Goal: Task Accomplishment & Management: Use online tool/utility

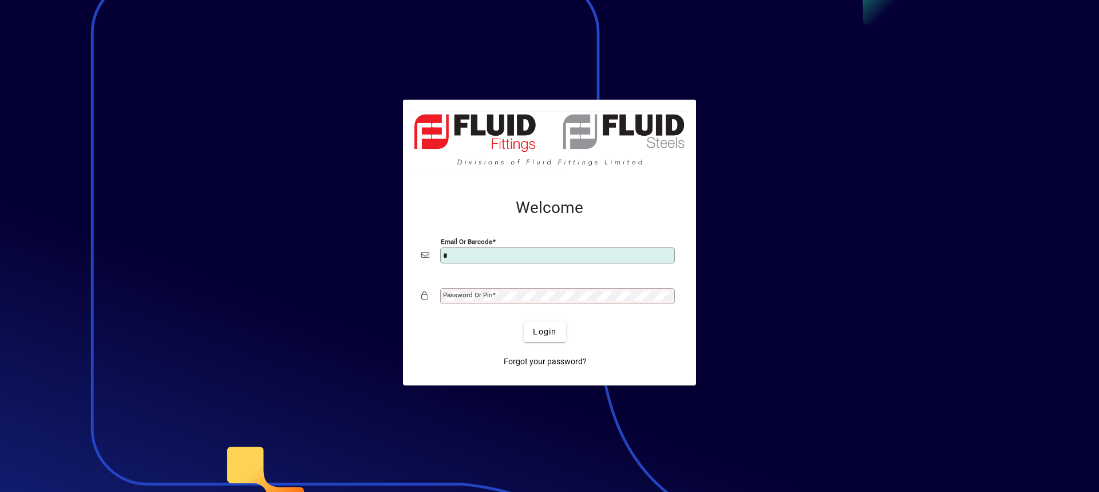
type input "**********"
click at [524, 321] on button "Login" at bounding box center [545, 331] width 42 height 21
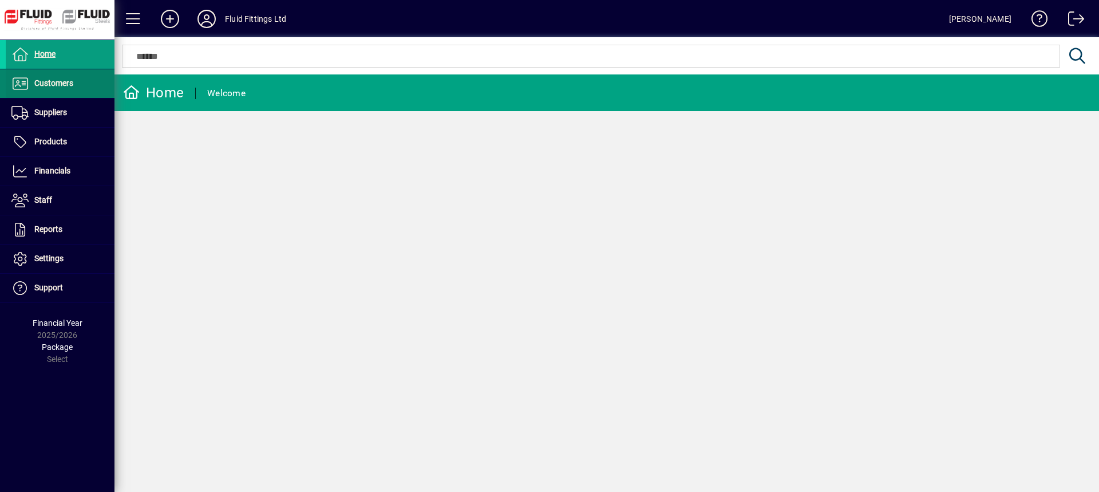
click at [54, 85] on span "Customers" at bounding box center [53, 82] width 39 height 9
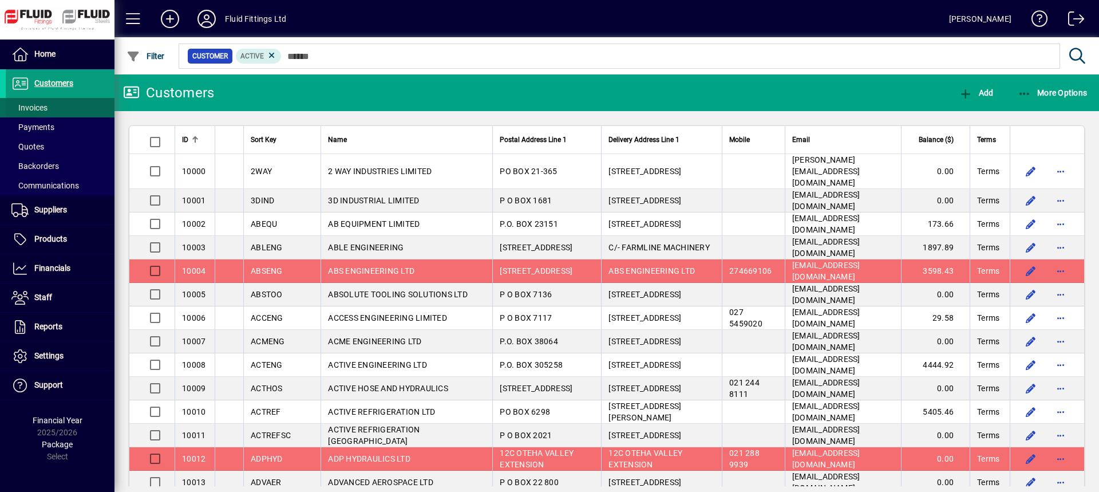
click at [50, 105] on span at bounding box center [60, 107] width 109 height 27
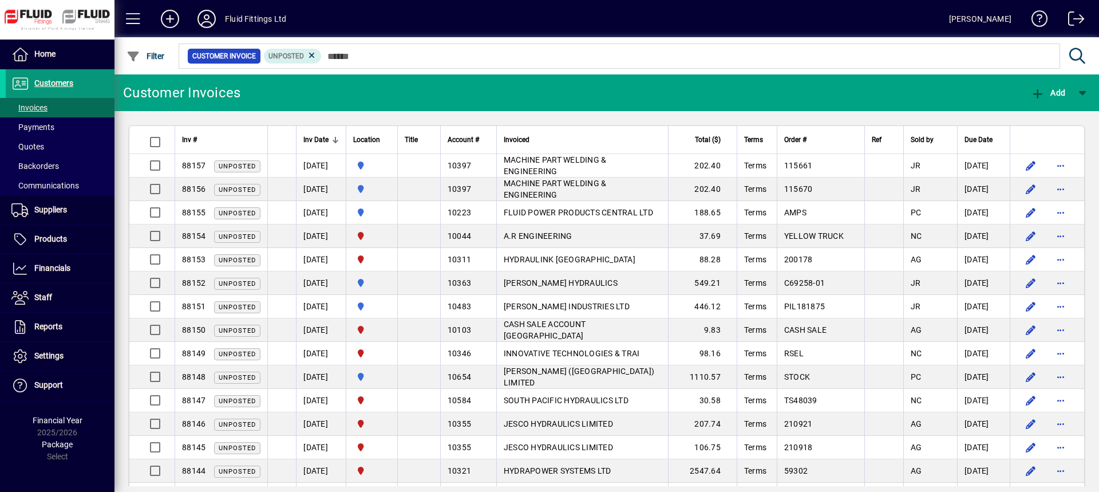
click at [86, 82] on span at bounding box center [60, 83] width 109 height 27
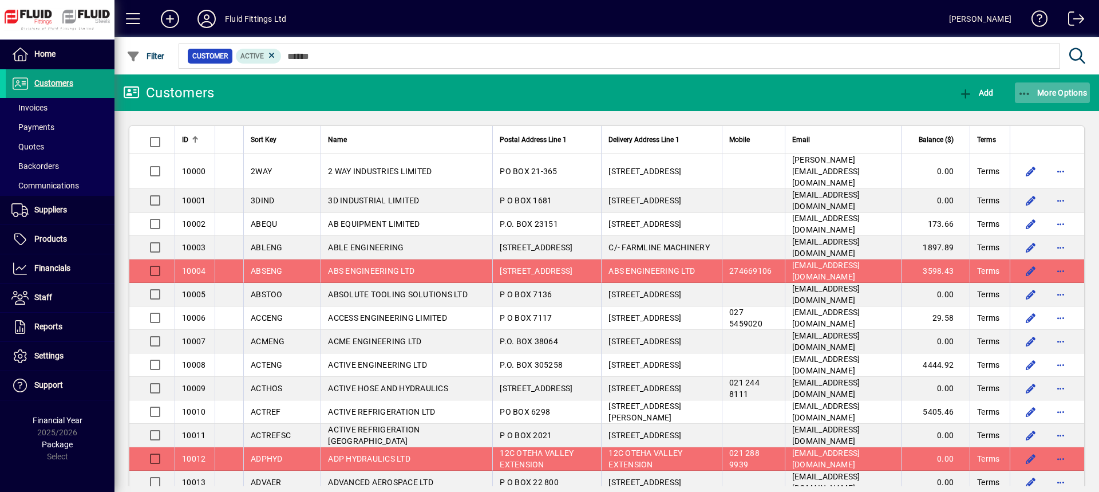
click at [1043, 89] on span "More Options" at bounding box center [1052, 92] width 70 height 9
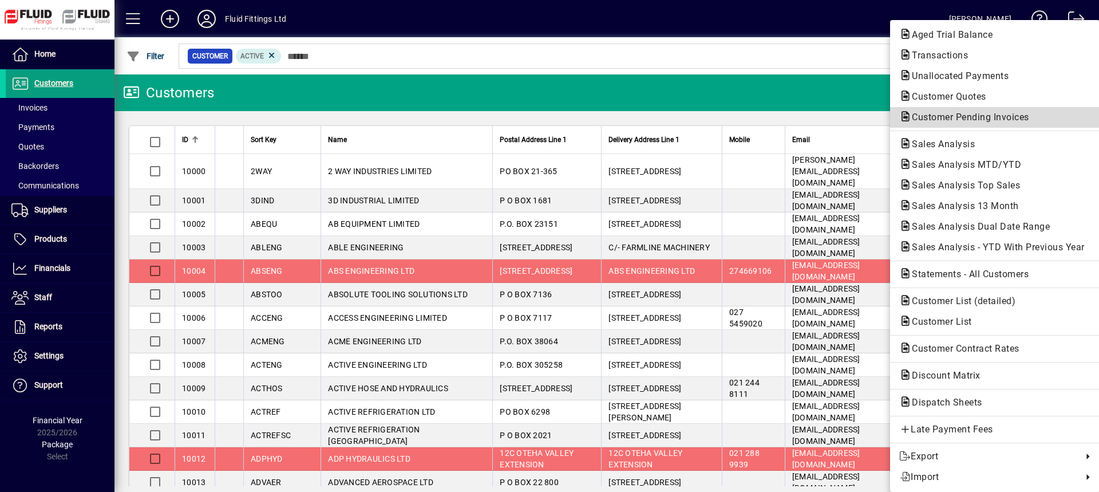
click at [952, 116] on span "Customer Pending Invoices" at bounding box center [967, 117] width 136 height 11
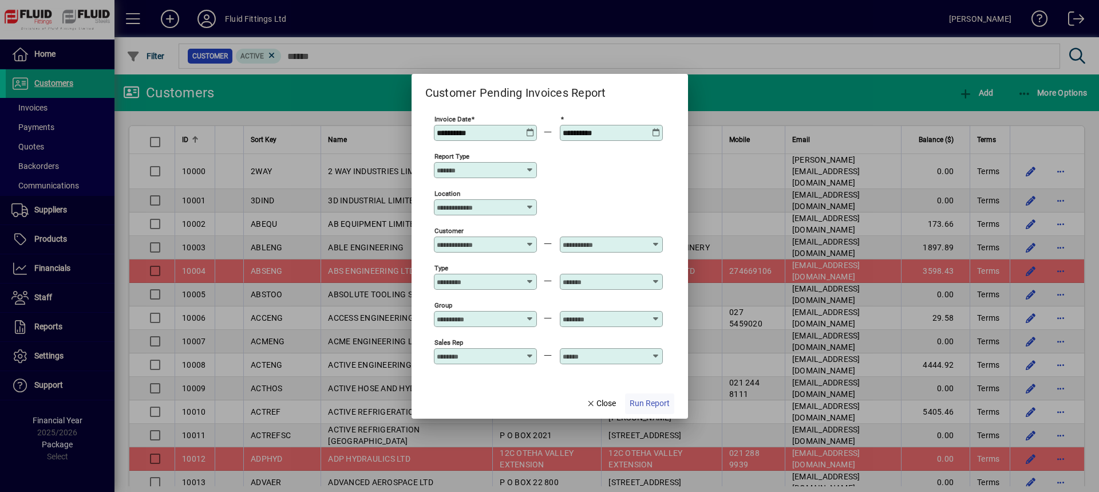
click at [655, 405] on span "Run Report" at bounding box center [649, 403] width 40 height 12
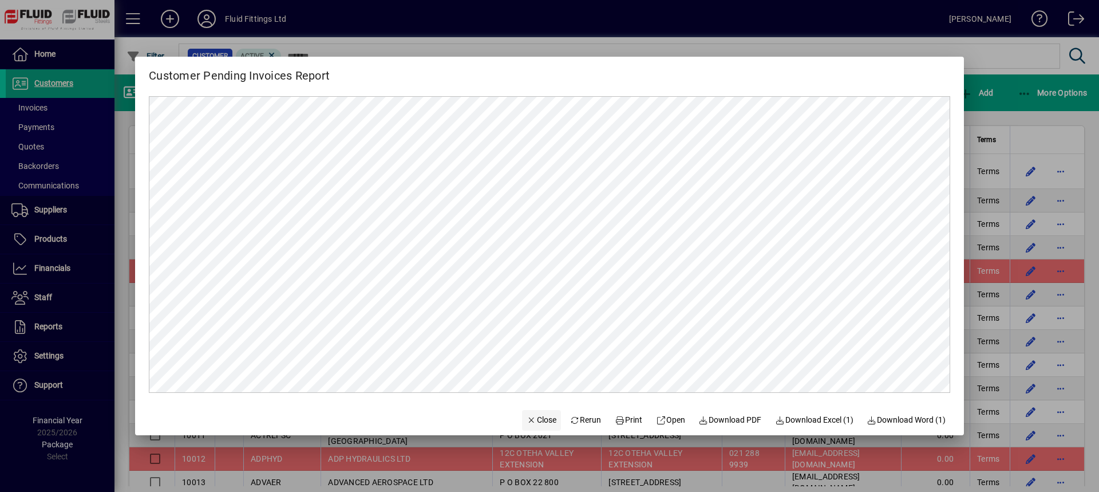
click at [526, 421] on icon "button" at bounding box center [531, 420] width 10 height 8
